Goal: Task Accomplishment & Management: Manage account settings

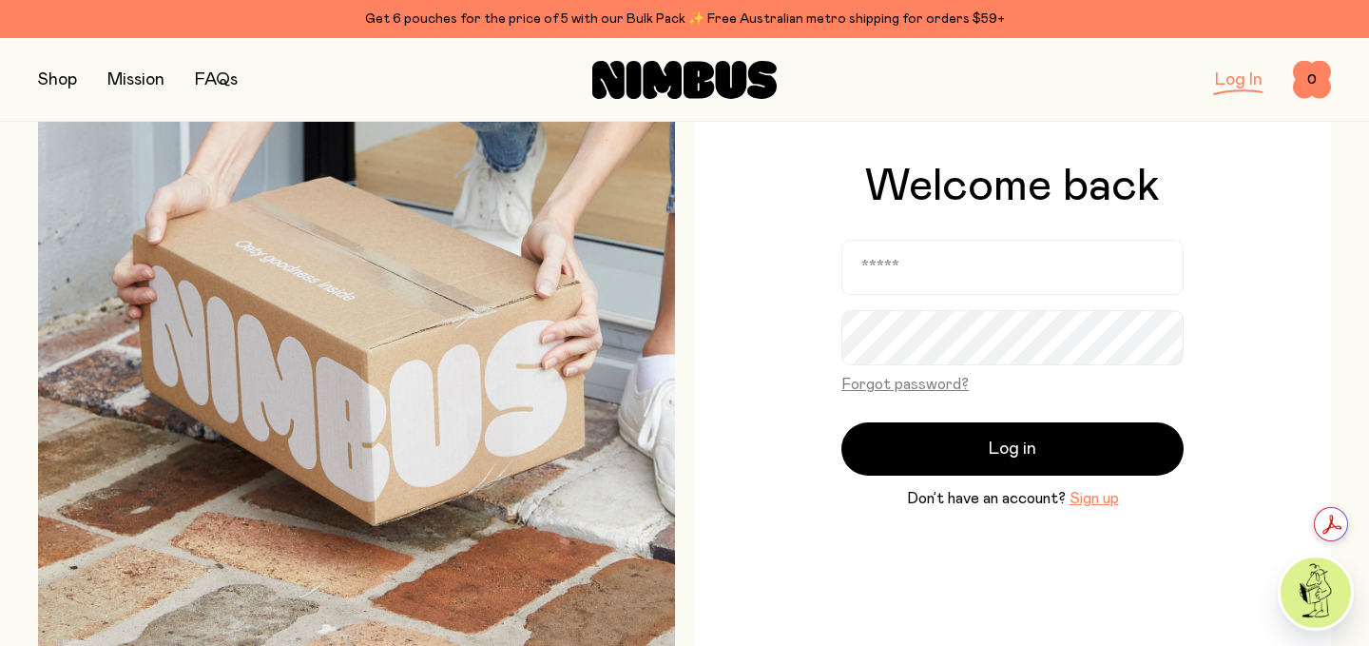
scroll to position [100, 0]
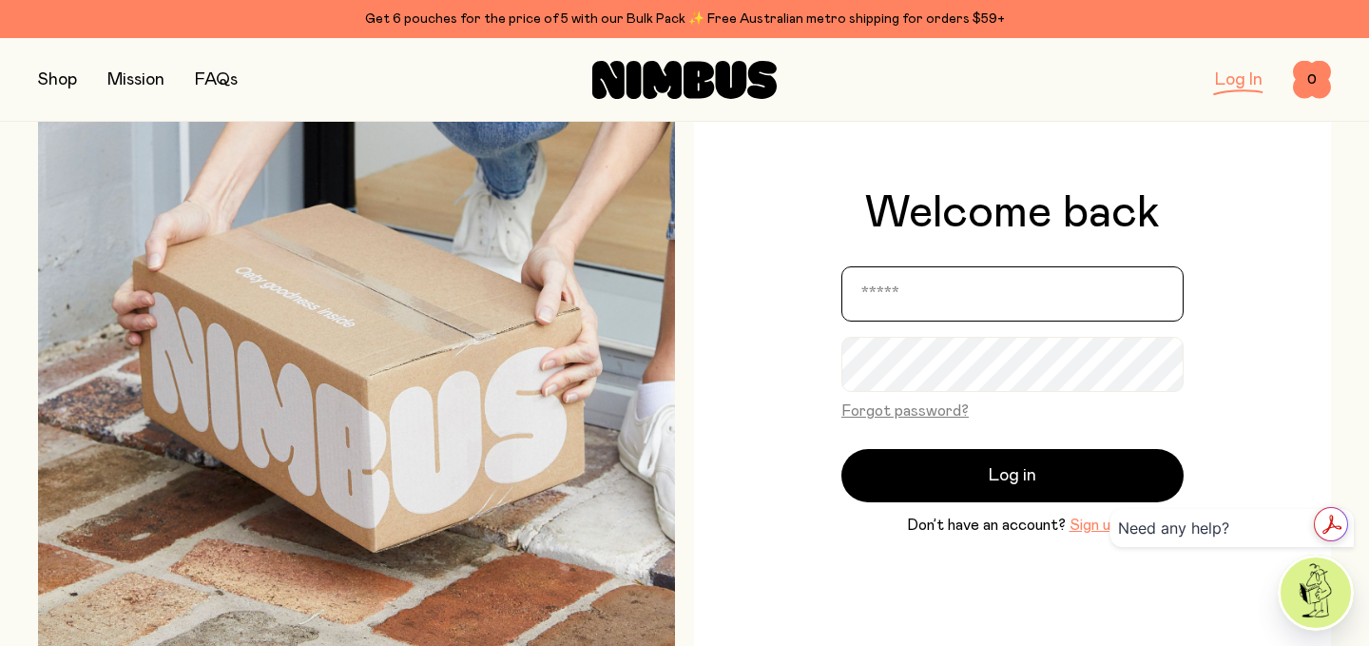
click at [960, 301] on input "email" at bounding box center [1013, 293] width 342 height 55
click at [961, 300] on input "email" at bounding box center [1013, 293] width 342 height 55
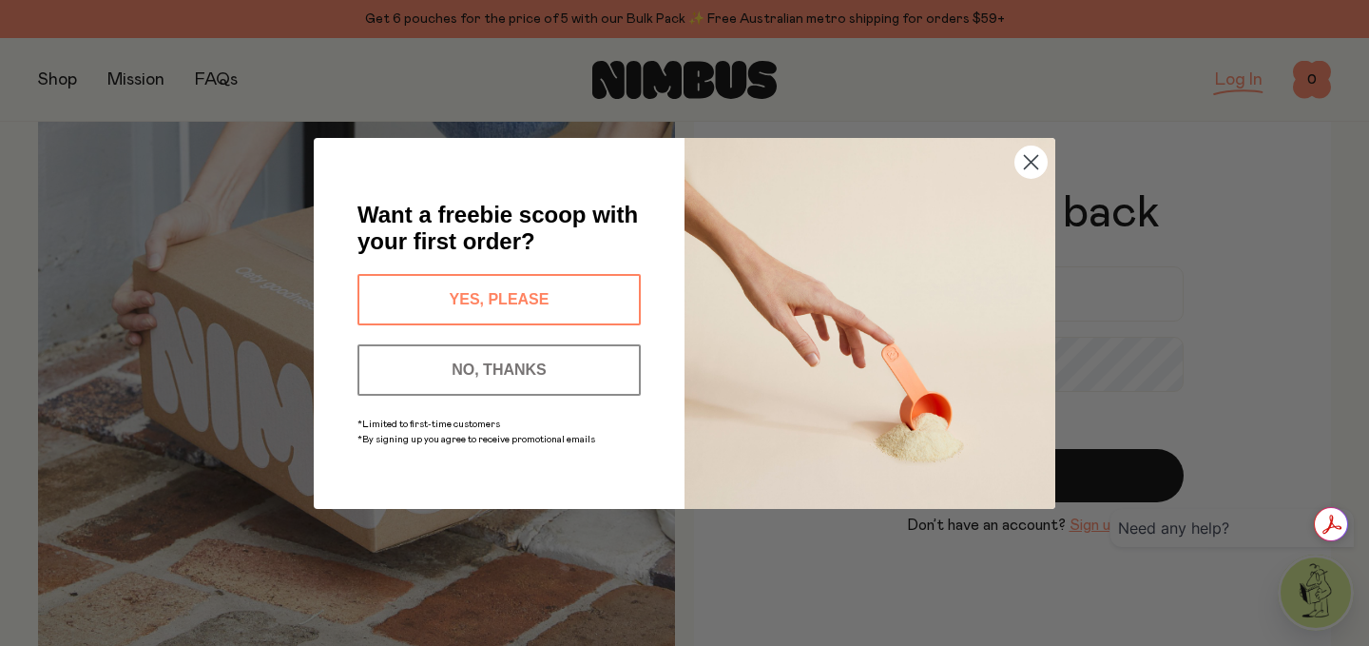
click at [1032, 158] on circle "Close dialog" at bounding box center [1031, 160] width 31 height 31
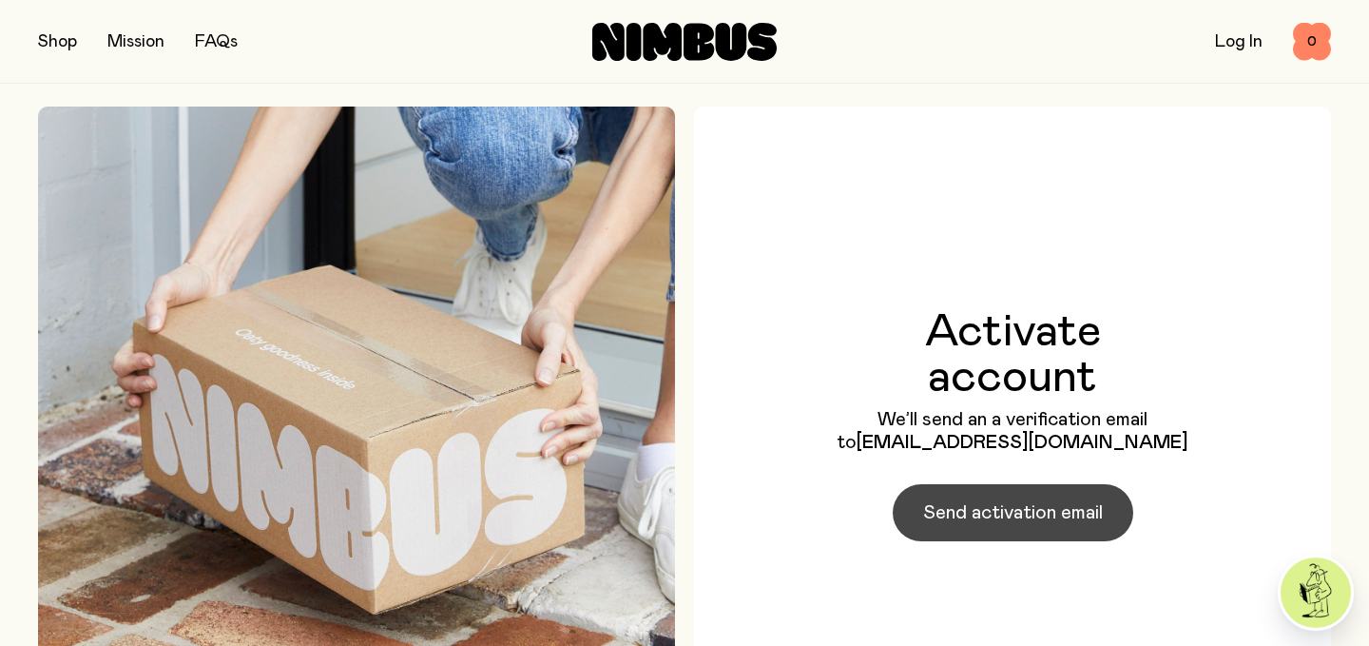
click at [965, 487] on button "Send activation email" at bounding box center [1013, 512] width 241 height 57
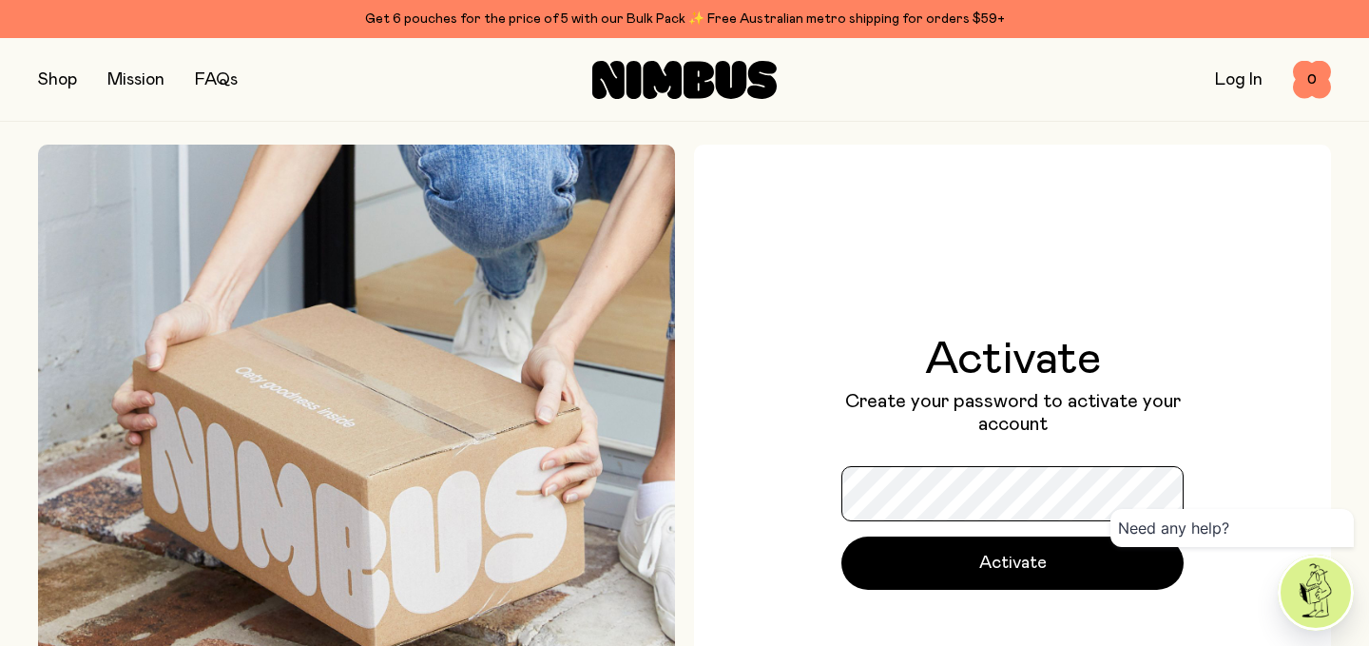
click at [842, 536] on button "Activate" at bounding box center [1013, 562] width 342 height 53
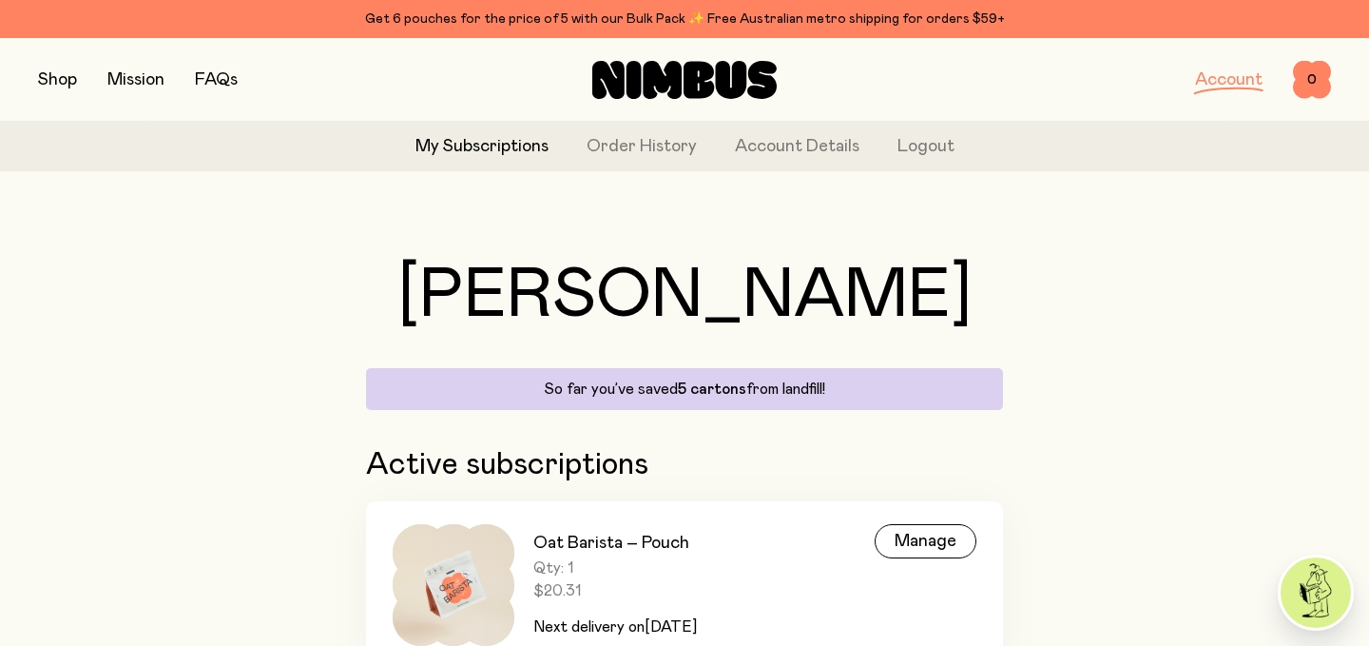
scroll to position [100, 0]
